Goal: Information Seeking & Learning: Learn about a topic

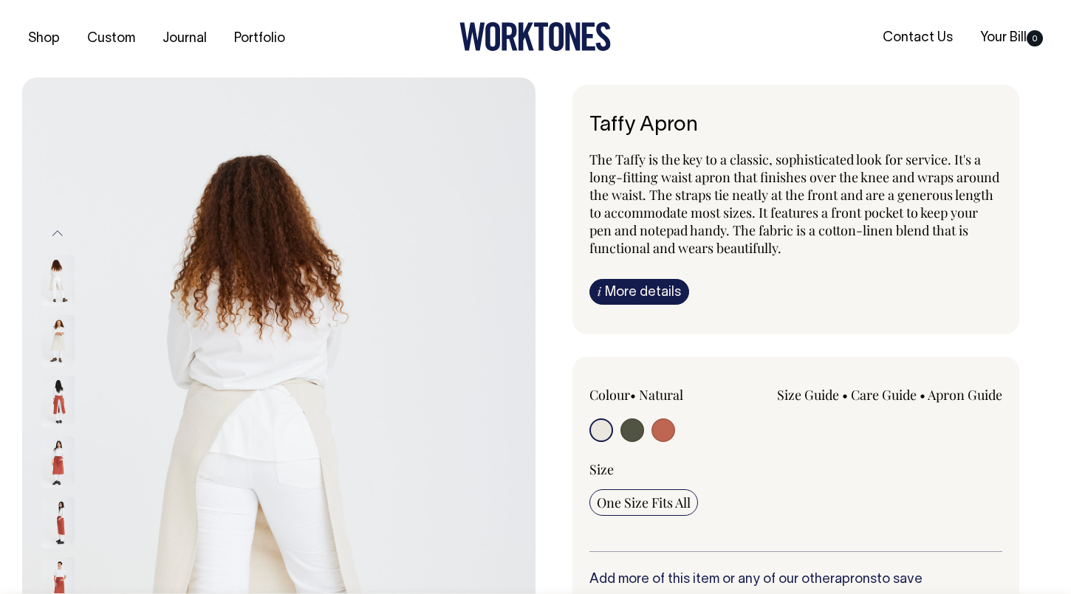
click at [59, 459] on img at bounding box center [57, 462] width 33 height 52
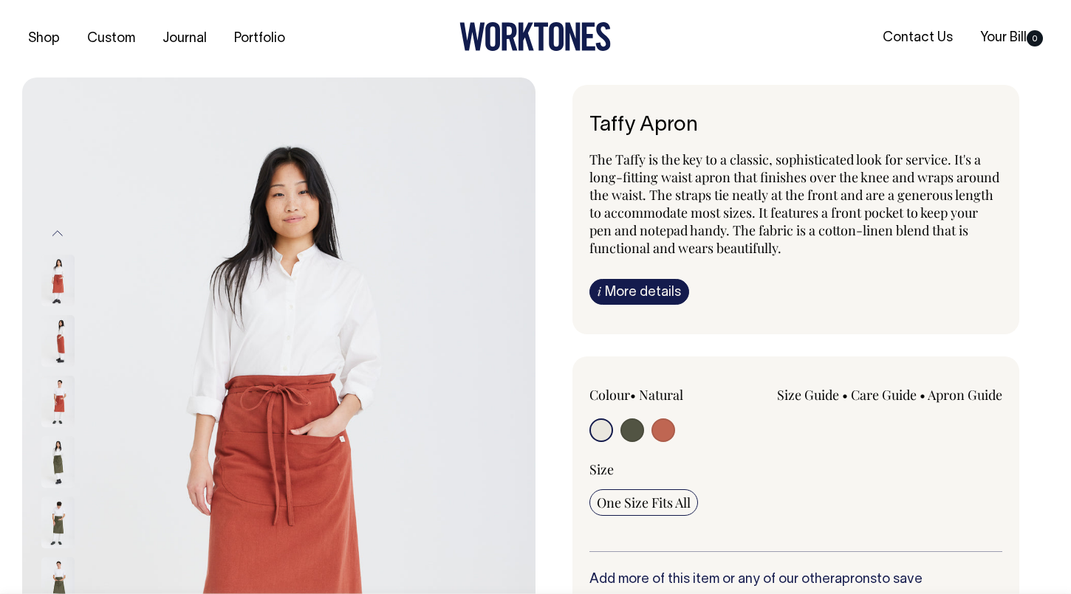
click at [58, 460] on img at bounding box center [57, 462] width 33 height 52
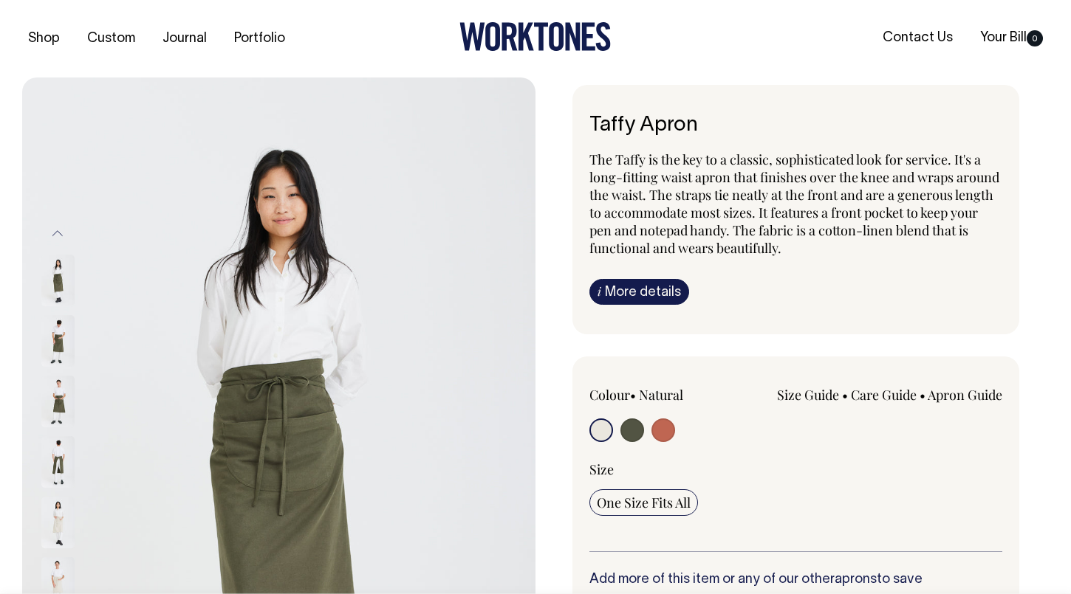
click at [55, 393] on img at bounding box center [57, 402] width 33 height 52
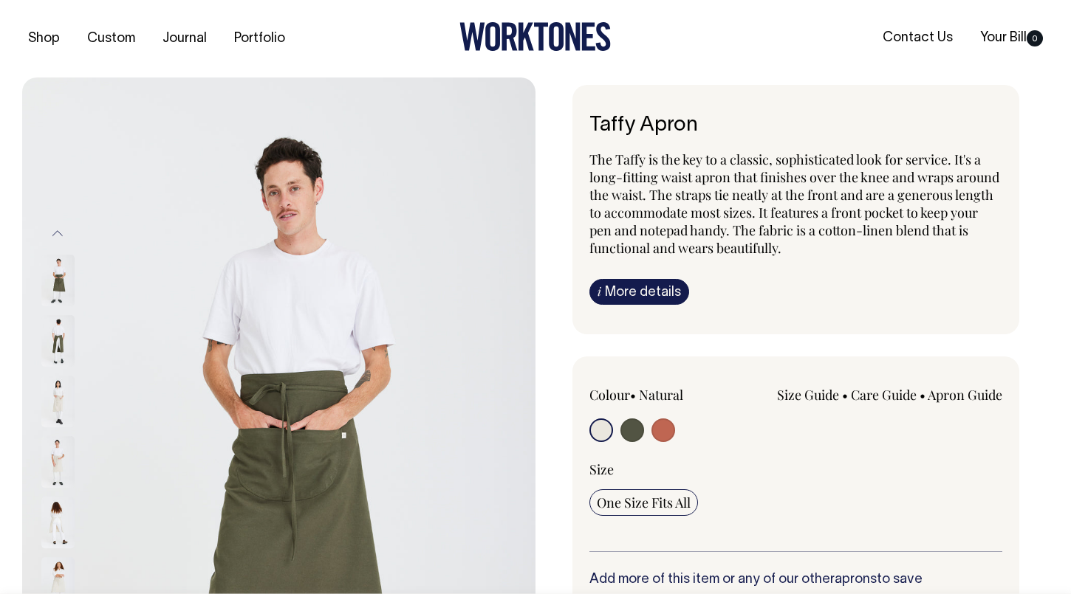
click at [63, 273] on img at bounding box center [57, 281] width 33 height 52
click at [57, 238] on button "Previous" at bounding box center [58, 233] width 22 height 33
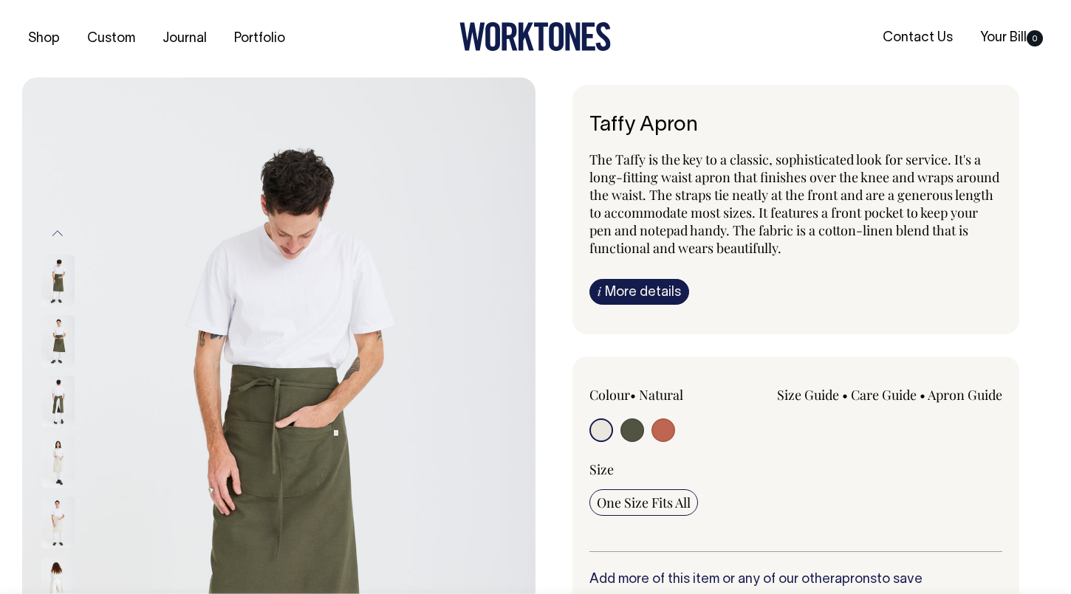
click at [58, 280] on img at bounding box center [57, 281] width 33 height 52
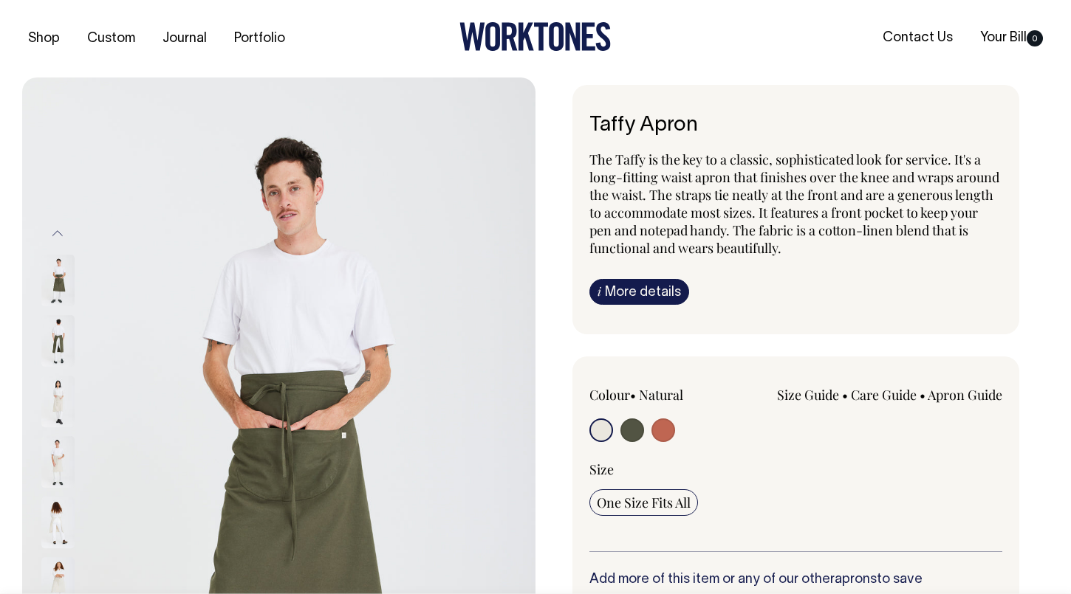
click at [54, 531] on img at bounding box center [57, 523] width 33 height 52
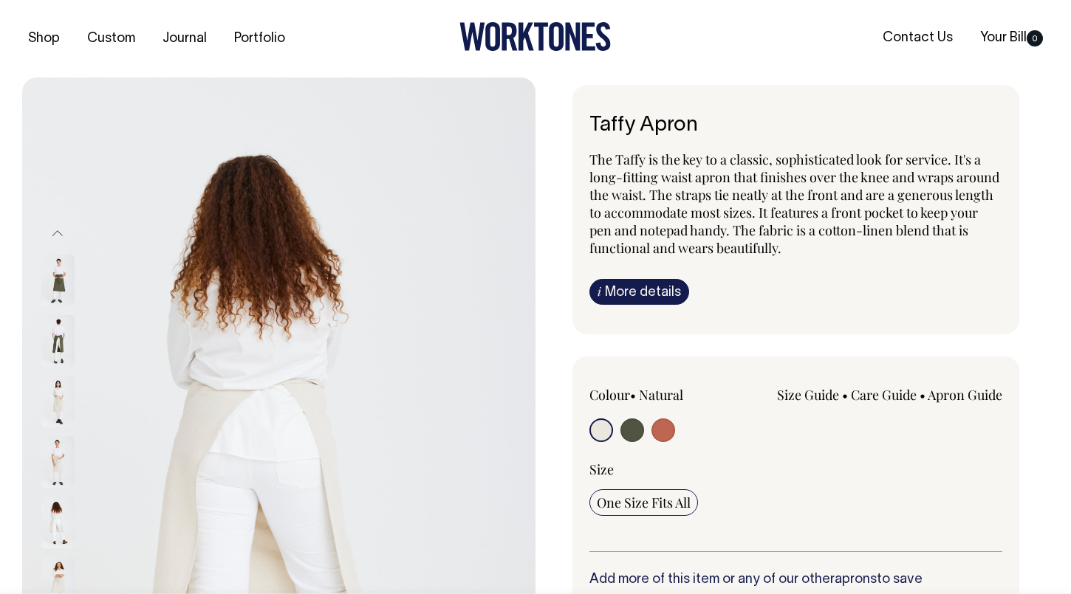
click at [60, 466] on div at bounding box center [78, 159] width 74 height 1877
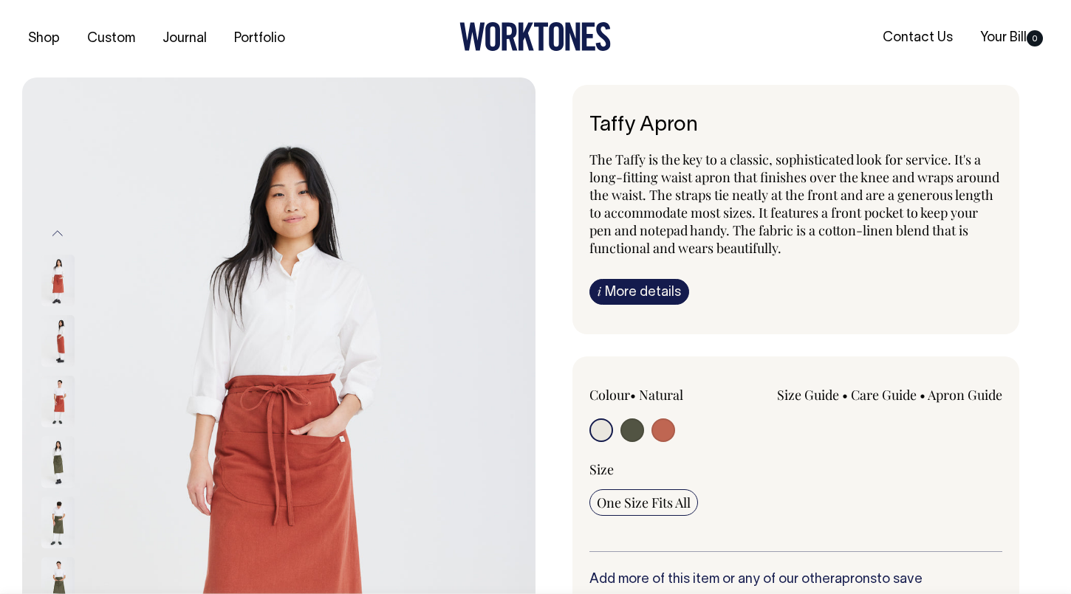
click at [64, 462] on img at bounding box center [57, 462] width 33 height 52
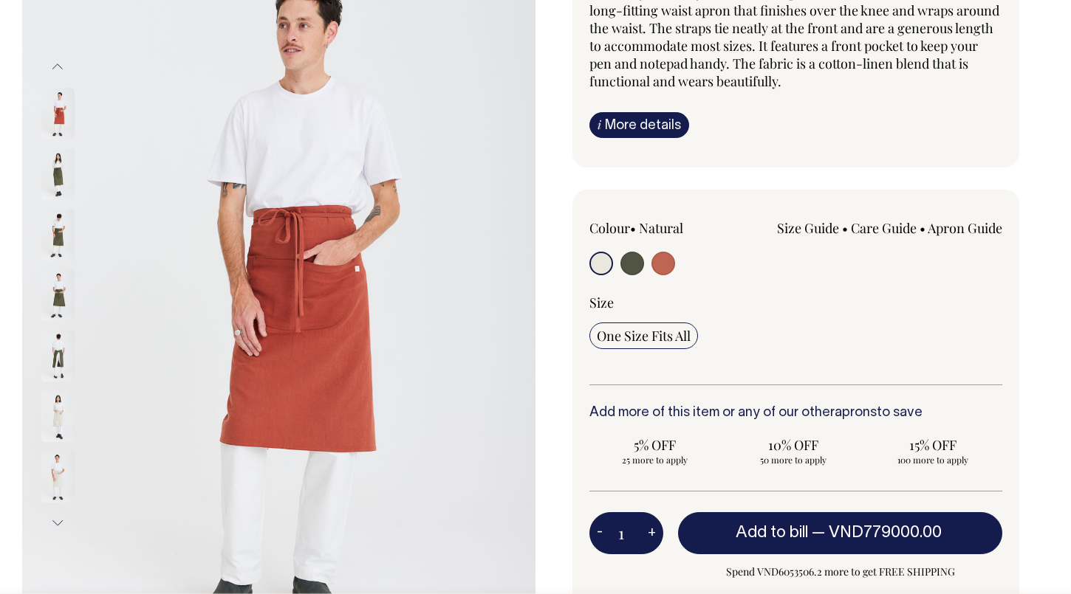
scroll to position [166, 0]
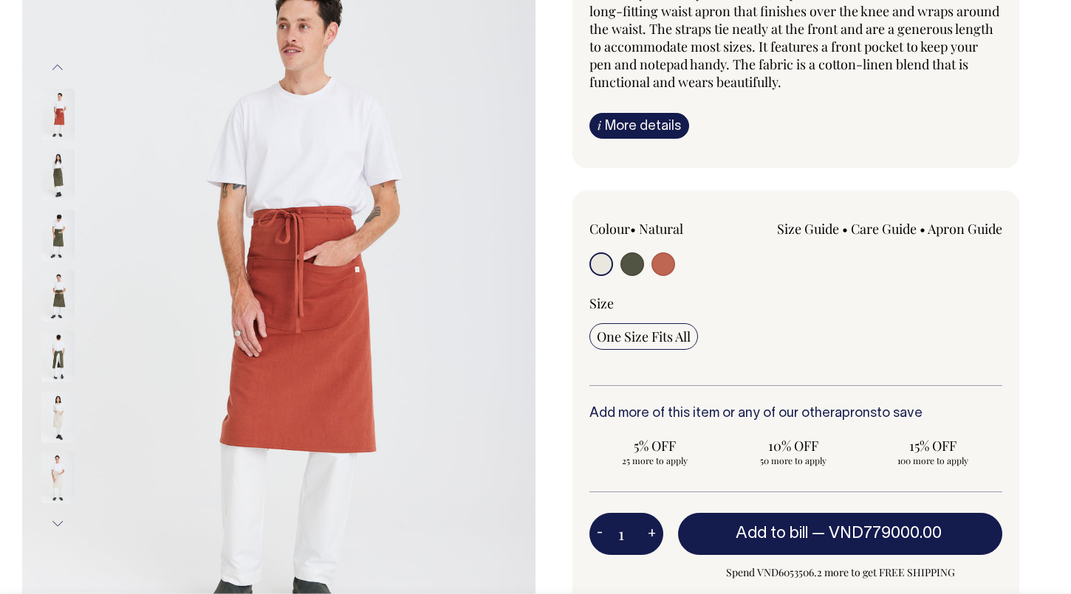
click at [53, 174] on img at bounding box center [57, 175] width 33 height 52
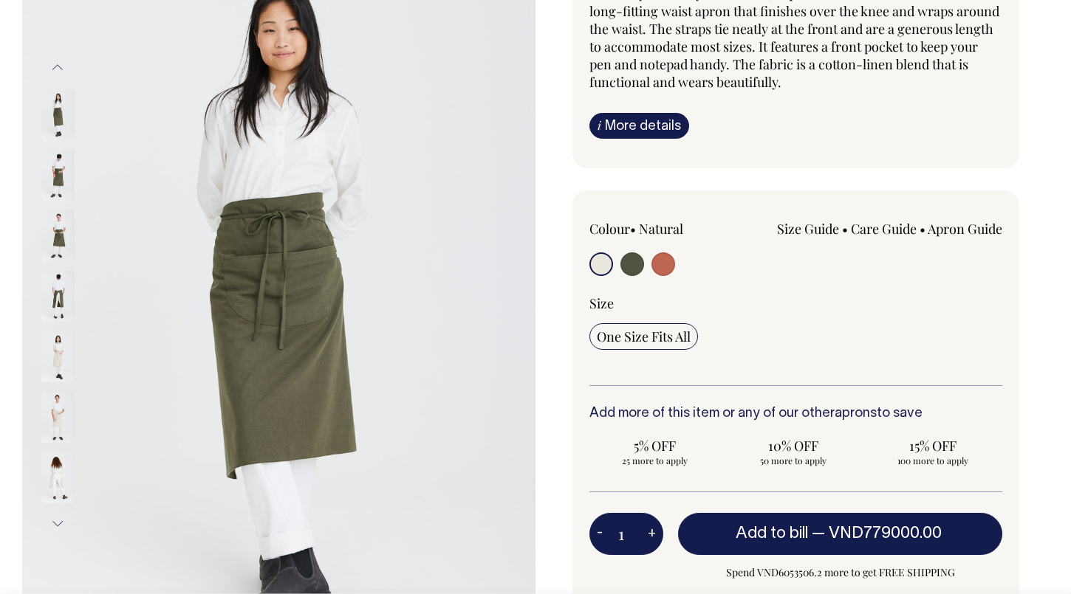
click at [61, 227] on img at bounding box center [57, 236] width 33 height 52
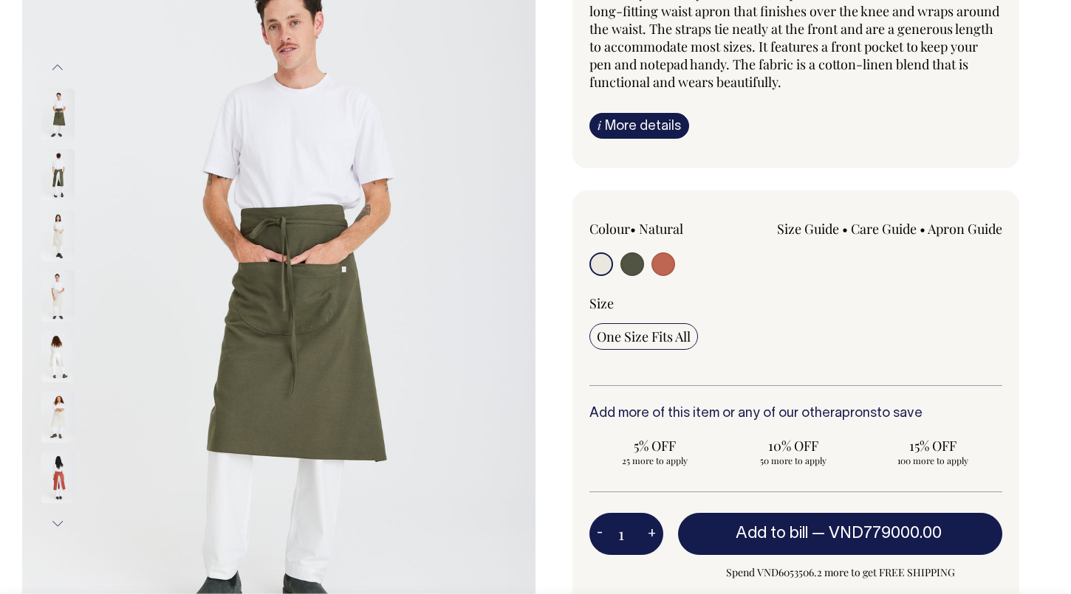
click at [55, 523] on button "Next" at bounding box center [58, 524] width 22 height 33
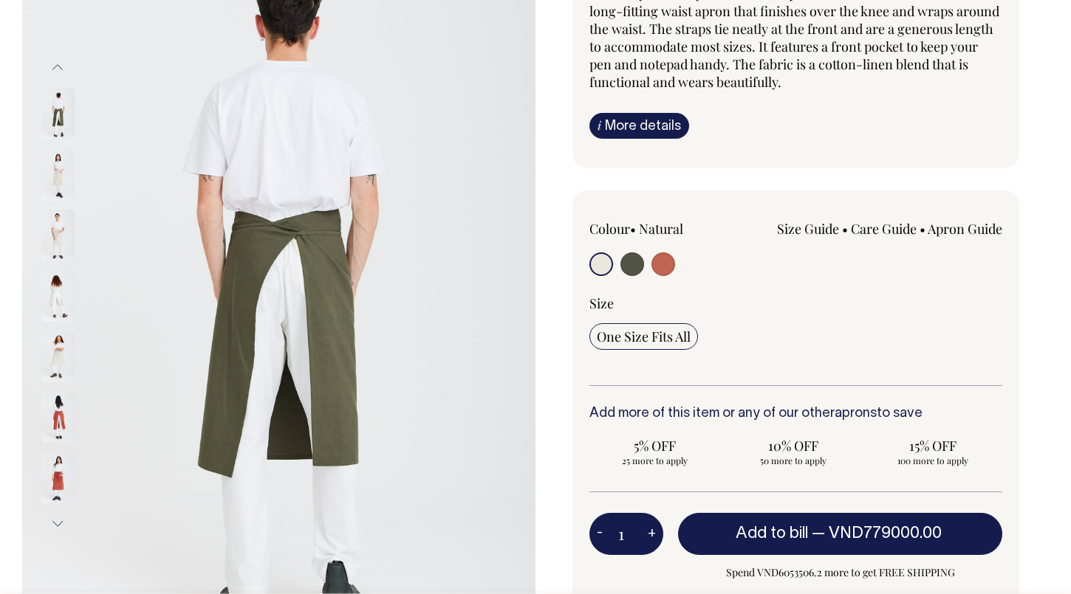
click at [55, 523] on button "Next" at bounding box center [58, 524] width 22 height 33
click at [52, 229] on img at bounding box center [57, 236] width 33 height 52
click at [62, 188] on img at bounding box center [57, 175] width 33 height 52
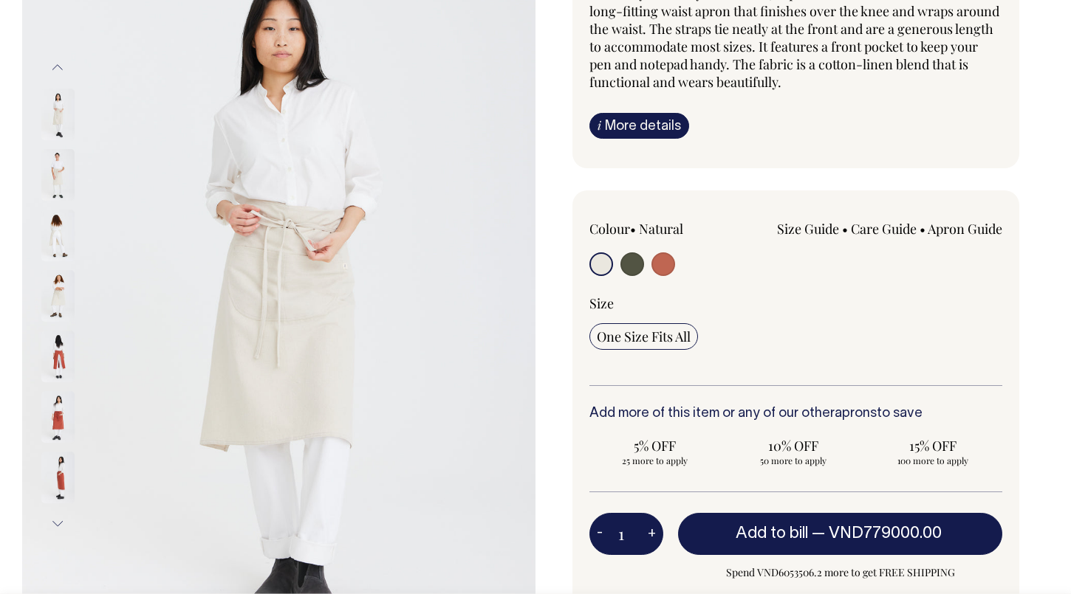
click at [62, 108] on div at bounding box center [78, 598] width 74 height 1877
click at [58, 156] on img at bounding box center [57, 175] width 33 height 52
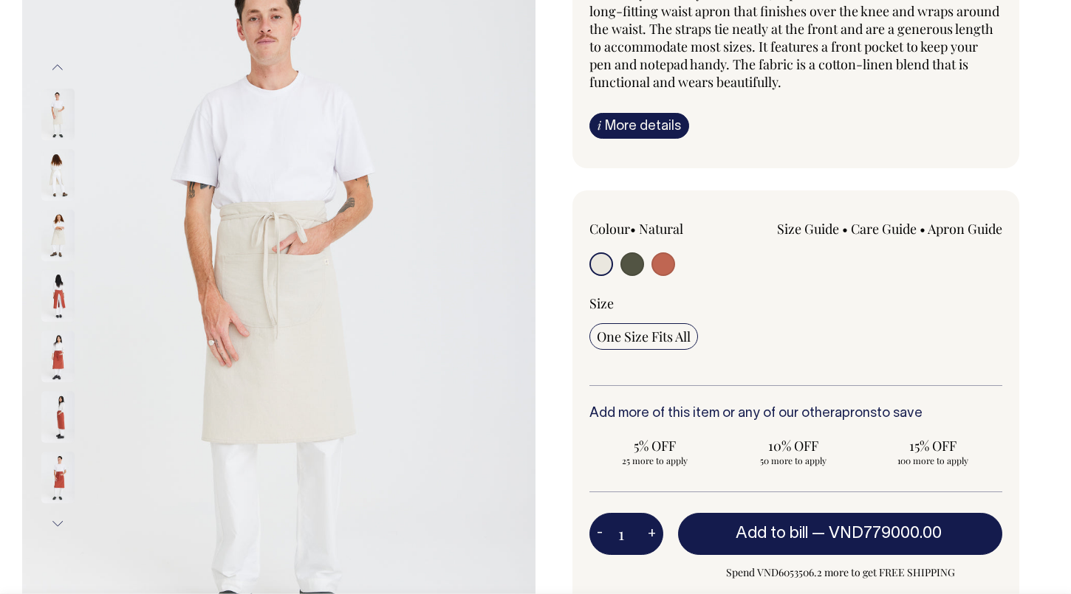
click at [64, 359] on img at bounding box center [57, 357] width 33 height 52
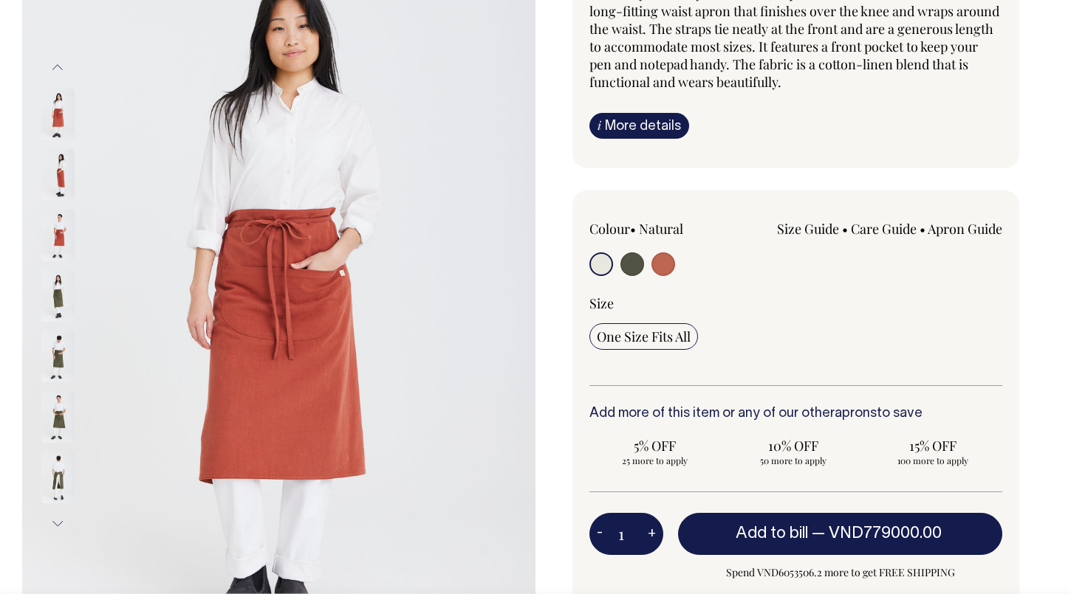
click at [60, 240] on img at bounding box center [57, 236] width 33 height 52
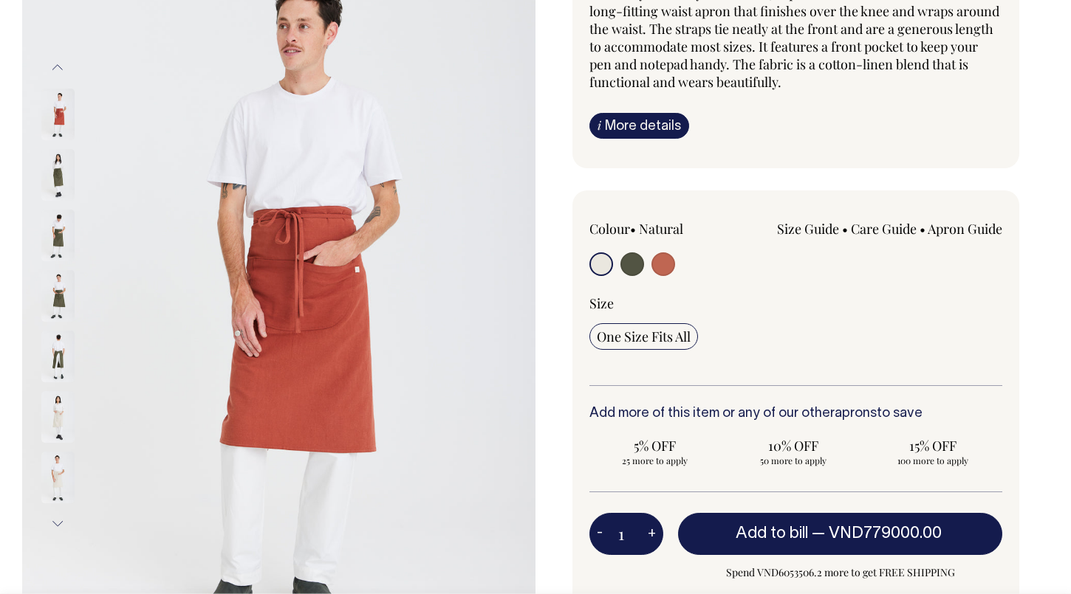
click at [60, 298] on img at bounding box center [57, 296] width 33 height 52
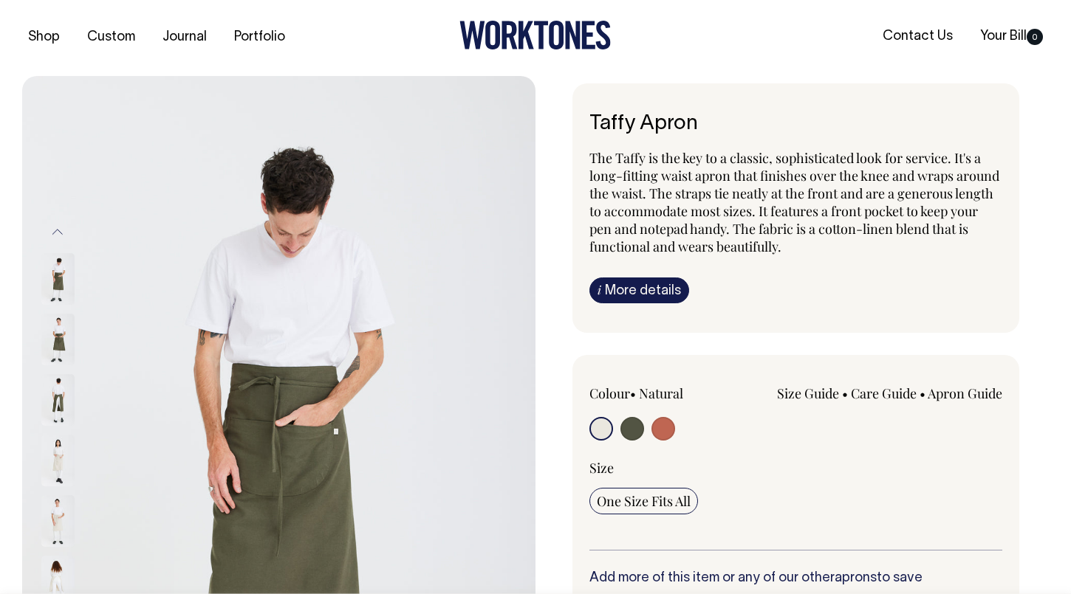
scroll to position [0, 0]
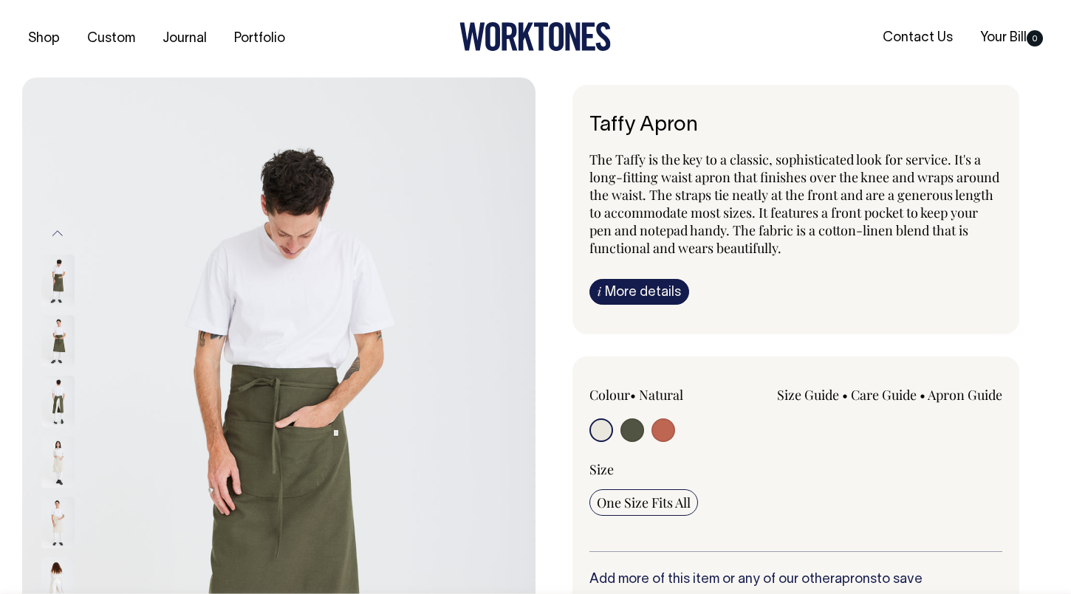
drag, startPoint x: 590, startPoint y: 117, endPoint x: 690, endPoint y: 117, distance: 100.4
click at [690, 117] on h6 "Taffy Apron" at bounding box center [795, 125] width 413 height 23
copy h6 "Taffy Apron"
